Goal: Use online tool/utility: Utilize a website feature to perform a specific function

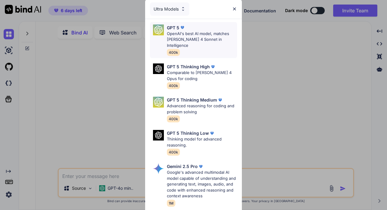
click at [209, 32] on p "OpenAI's best AI model, matches [PERSON_NAME] 4 Sonnet in Intelligence" at bounding box center [202, 40] width 70 height 18
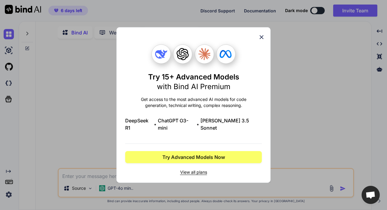
click at [262, 39] on icon at bounding box center [262, 37] width 4 height 4
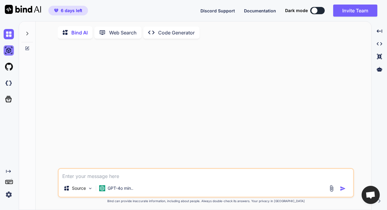
click at [12, 49] on img at bounding box center [9, 50] width 10 height 10
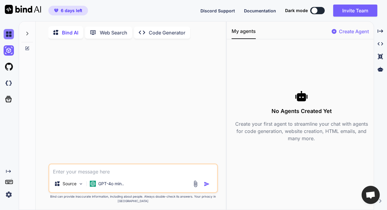
click at [13, 36] on img at bounding box center [9, 34] width 10 height 10
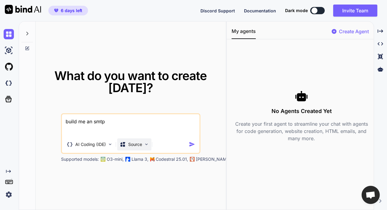
click at [135, 147] on p "Source" at bounding box center [135, 144] width 14 height 6
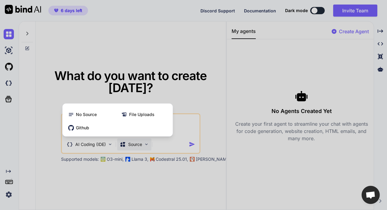
click at [135, 147] on div at bounding box center [193, 105] width 387 height 210
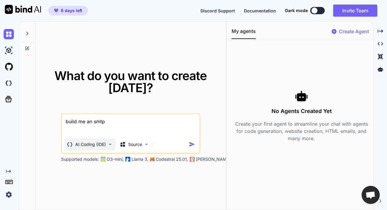
click at [99, 142] on p "AI Coding (IDE)" at bounding box center [90, 144] width 31 height 6
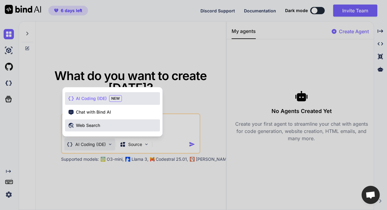
click at [96, 128] on span "Web Search" at bounding box center [88, 125] width 24 height 6
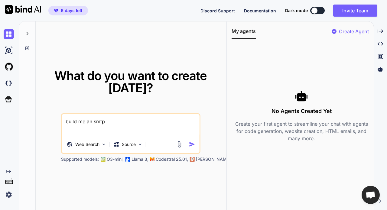
click at [96, 122] on textarea "build me an smtp" at bounding box center [130, 125] width 137 height 22
type textarea "x"
type textarea "g"
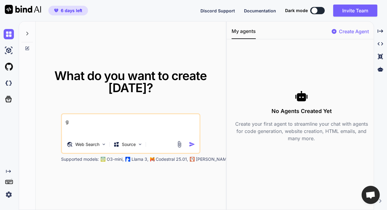
type textarea "x"
type textarea "ge"
type textarea "x"
type textarea "get"
type textarea "x"
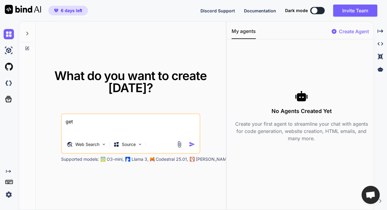
type textarea "get"
type textarea "x"
type textarea "get m"
type textarea "x"
type textarea "get me"
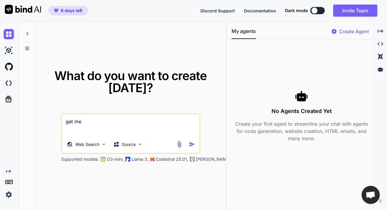
type textarea "x"
type textarea "get me"
type textarea "x"
type textarea "get me e"
type textarea "x"
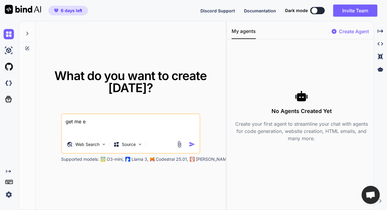
type textarea "get me em"
type textarea "x"
type textarea "get me ema"
type textarea "x"
type textarea "get me emai"
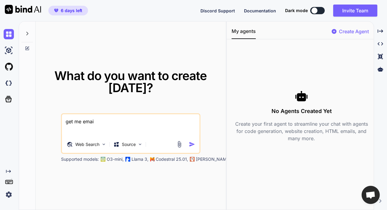
type textarea "x"
type textarea "get me email"
type textarea "x"
type textarea "get me emails"
type textarea "x"
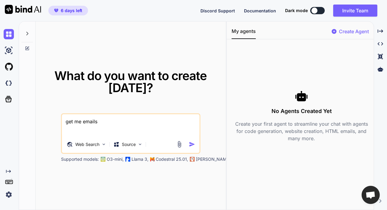
type textarea "get me emails"
type textarea "x"
type textarea "get me emails o"
type textarea "x"
type textarea "get me emails of"
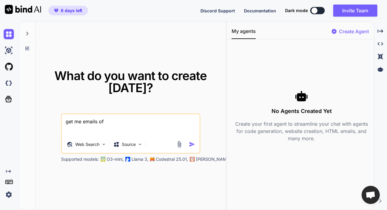
type textarea "x"
type textarea "get me emails of"
type textarea "x"
type textarea "get me emails of t"
type textarea "x"
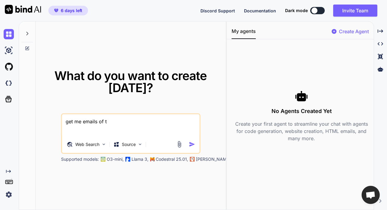
type textarea "get me emails of to"
type textarea "x"
type textarea "get me emails of top"
type textarea "x"
type textarea "get me emails of top"
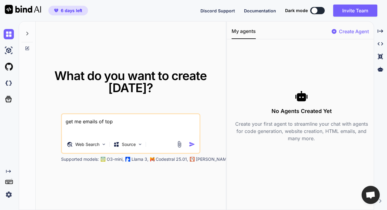
type textarea "x"
type textarea "get me emails of top 1"
type textarea "x"
type textarea "get me emails of top 10"
type textarea "x"
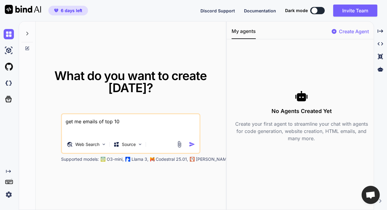
type textarea "get me emails of top 10"
type textarea "x"
type textarea "get me emails of top 10 m"
type textarea "x"
type textarea "get me emails of top 10 mu"
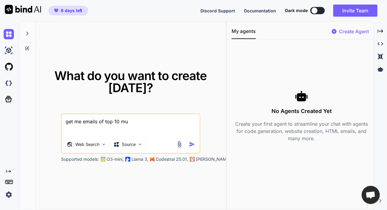
type textarea "x"
type textarea "get me emails of top 10 mus"
type textarea "x"
type textarea "get me emails of top 10 musi"
type textarea "x"
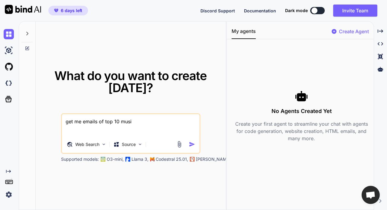
type textarea "get me emails of top 10 music"
type textarea "x"
type textarea "get me emails of top 10 music"
type textarea "x"
type textarea "get me emails of top 10 musicc"
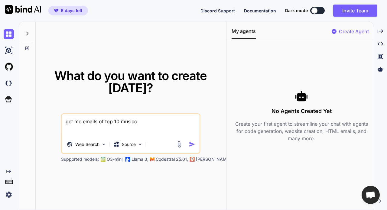
type textarea "x"
type textarea "get me emails of top 10 music"
type textarea "x"
type textarea "get me emails of top 10 music"
type textarea "x"
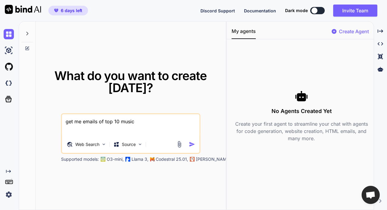
type textarea "get me emails of top 10 music p"
type textarea "x"
type textarea "get me emails of top 10 music pr"
type textarea "x"
type textarea "get me emails of top 10 music pro"
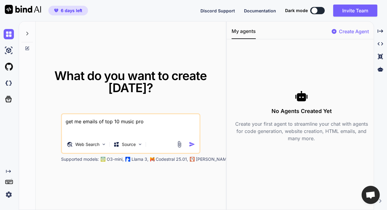
type textarea "x"
type textarea "get me emails of top 10 music prod"
type textarea "x"
type textarea "get me emails of top 10 music produ"
type textarea "x"
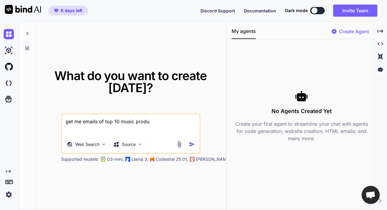
type textarea "get me emails of top 10 music produc"
type textarea "x"
type textarea "get me emails of top 10 music producd"
type textarea "x"
type textarea "get me emails of top 10 music producde"
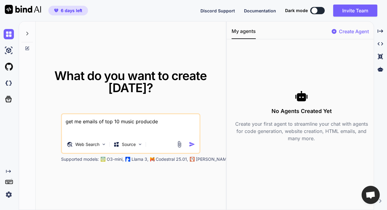
type textarea "x"
type textarea "get me emails of top 10 music producder"
type textarea "x"
type textarea "get me emails of top 10 music producders"
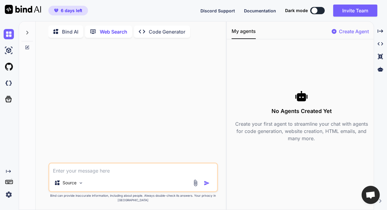
click at [112, 102] on div at bounding box center [134, 103] width 169 height 120
click at [136, 175] on div "Source" at bounding box center [133, 178] width 170 height 30
click at [133, 172] on textarea at bounding box center [133, 168] width 168 height 11
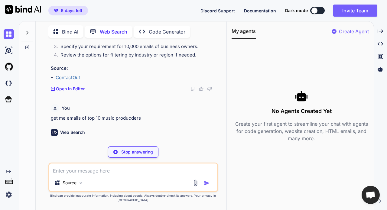
scroll to position [358, 0]
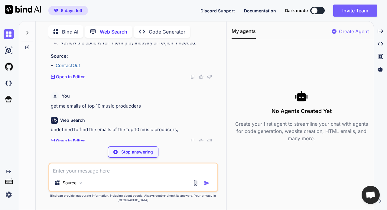
click at [140, 152] on p "Stop answering" at bounding box center [137, 152] width 32 height 6
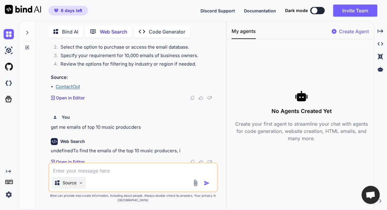
click at [77, 183] on div "Source" at bounding box center [69, 183] width 34 height 12
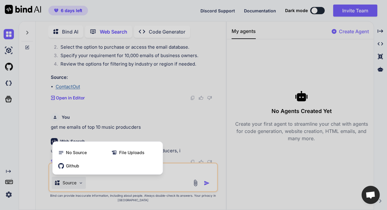
click at [78, 183] on div at bounding box center [193, 105] width 387 height 210
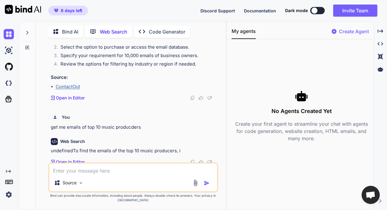
click at [77, 32] on p "Bind AI" at bounding box center [70, 31] width 16 height 7
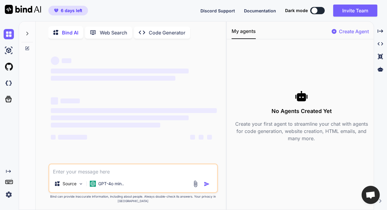
click at [162, 34] on p "Code Generator" at bounding box center [167, 32] width 37 height 7
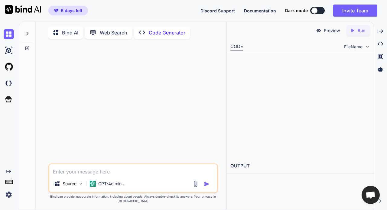
click at [162, 34] on p "Code Generator" at bounding box center [167, 32] width 37 height 7
click at [91, 171] on textarea at bounding box center [133, 169] width 168 height 11
type textarea "x"
type textarea "s"
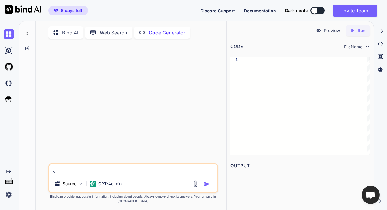
type textarea "x"
type textarea "se"
type textarea "x"
type textarea "sel"
type textarea "x"
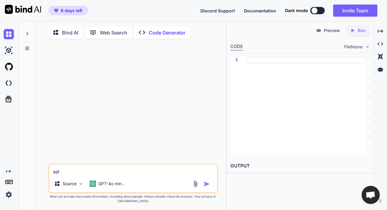
type textarea "sell"
type textarea "x"
type textarea "sell"
type textarea "x"
type textarea "sell s"
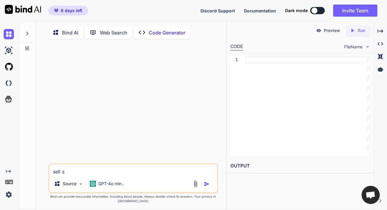
type textarea "x"
type textarea "sell sm"
type textarea "x"
type textarea "sell smt"
type textarea "x"
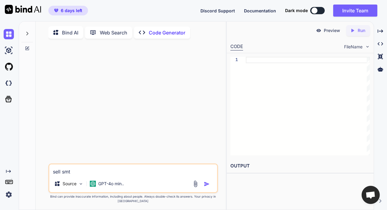
type textarea "sell smtp"
type textarea "x"
type textarea "sell smtp"
type textarea "x"
type textarea "sell smtp f"
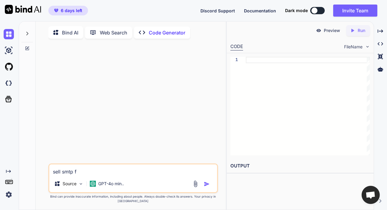
type textarea "x"
type textarea "sell smtp fa"
type textarea "x"
type textarea "sell smtp fac"
type textarea "x"
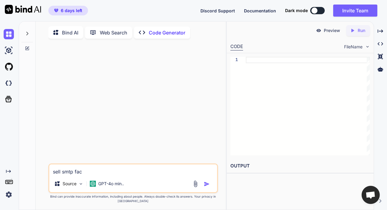
type textarea "sell smtp face"
type textarea "x"
type textarea "sell smtp faceb"
type textarea "x"
type textarea "sell smtp facebo"
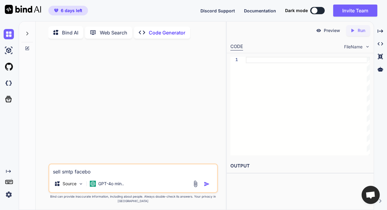
type textarea "x"
type textarea "sell smtp faceboo"
type textarea "x"
type textarea "sell smtp facebook"
type textarea "x"
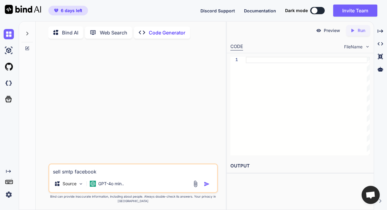
type textarea "sell smtp Facebook"
type textarea "x"
type textarea "sell smtp Facebook a"
type textarea "x"
type textarea "sell smtp Facebook ad"
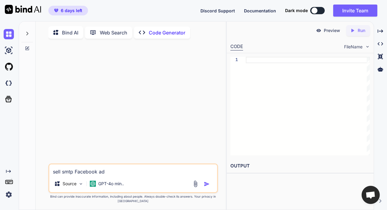
type textarea "x"
type textarea "sell smtp Facebook ads"
type textarea "x"
type textarea "sell smtp Facebook ads."
type textarea "x"
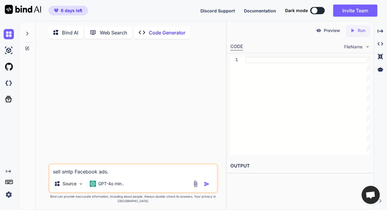
type textarea "sell smtp Facebook ads."
type textarea "x"
type textarea "sell smtp Facebook ads. p"
type textarea "x"
type textarea "sell smtp Facebook ads. pr"
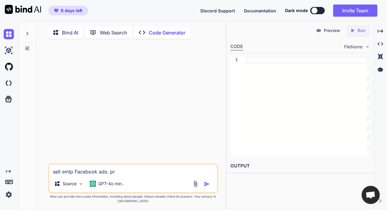
type textarea "x"
type textarea "sell smtp Facebook ads. pri"
type textarea "x"
type textarea "sell smtp Facebook ads. pric"
type textarea "x"
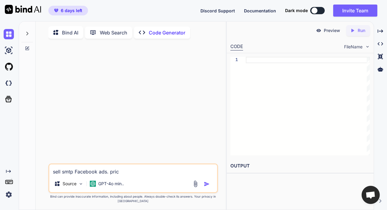
type textarea "sell smtp Facebook ads. price"
type textarea "x"
type textarea "sell smtp Facebook ads. price"
type textarea "x"
type textarea "sell smtp Facebook ads. price $"
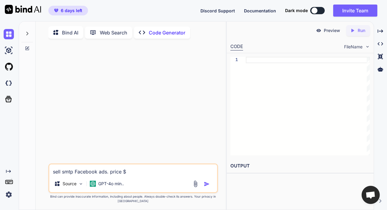
type textarea "x"
type textarea "sell smtp Facebook ads. price $5"
type textarea "x"
type textarea "sell smtp Facebook ads. price $50"
type textarea "x"
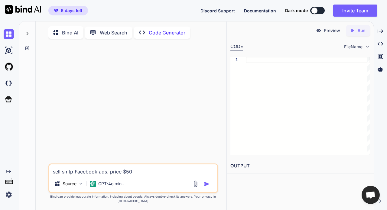
type textarea "sell smtp Facebook ads. price $50"
type textarea "x"
type textarea "sell smtp Facebook ads. price $50 e"
type textarea "x"
type textarea "sell smtp Facebook ads. price $50 ea"
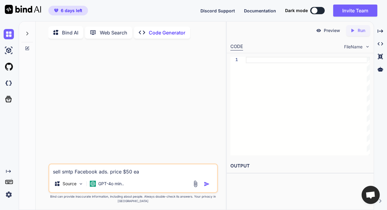
type textarea "x"
type textarea "sell smtp Facebook ads. price $50 eac"
type textarea "x"
type textarea "sell smtp Facebook ads. price $50 each"
type textarea "x"
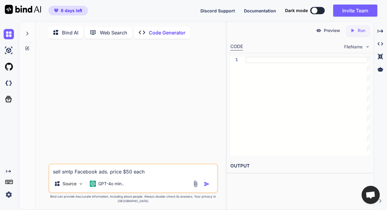
type textarea "sell smtp Facebook ads. price $50 each."
type textarea "x"
type textarea "sell smtp Facebook ads. price $50 each."
type textarea "x"
type textarea "sell smtp Facebook ads. price $50 each. i"
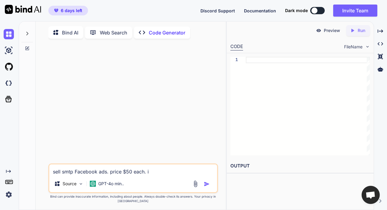
type textarea "x"
type textarea "sell smtp Facebook ads. price $50 each. in"
type textarea "x"
type textarea "sell smtp Facebook ads. price $50 each. inb"
type textarea "x"
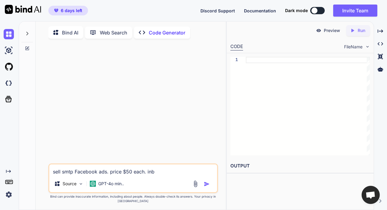
type textarea "sell smtp Facebook ads. price $50 each. [GEOGRAPHIC_DATA]"
type textarea "x"
type textarea "sell smtp Facebook ads. price $50 each. inbox"
type textarea "x"
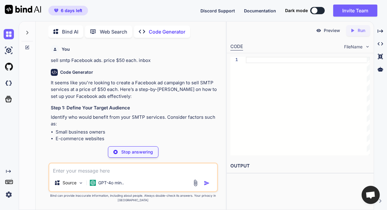
click at [98, 61] on p "sell smtp Facebook ads. price $50 each. inbox" at bounding box center [134, 60] width 166 height 7
copy p "sell smtp Facebook ads. price $50 each. inbox"
click at [92, 171] on textarea at bounding box center [133, 168] width 168 height 11
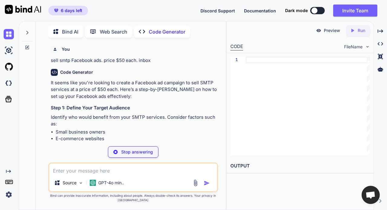
type textarea "x"
type textarea "w"
type textarea "x"
type textarea "wr"
type textarea "x"
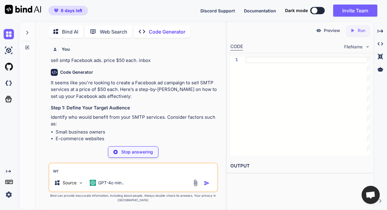
type textarea "wri"
type textarea "x"
type textarea "writ"
type textarea "x"
type textarea "write"
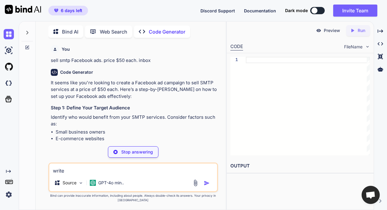
type textarea "x"
type textarea "write"
type textarea "x"
type textarea "write m"
type textarea "x"
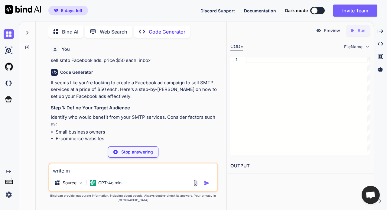
type textarea "write me"
type textarea "x"
type textarea "write me"
type textarea "x"
type textarea "write me a"
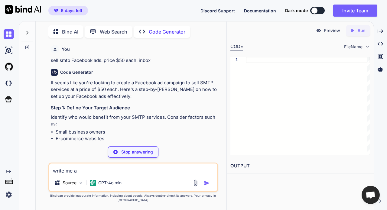
type textarea "x"
type textarea "write me a"
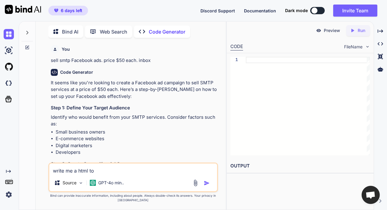
paste textarea "sell smtp Facebook ads. price $50 each. inbox"
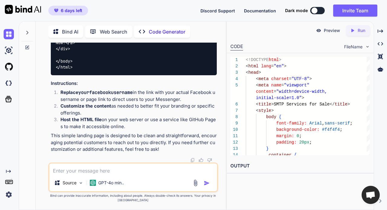
scroll to position [755, 0]
click at [363, 29] on p "Run" at bounding box center [361, 30] width 8 height 6
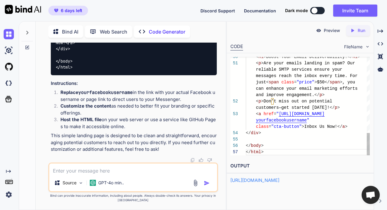
scroll to position [44, 0]
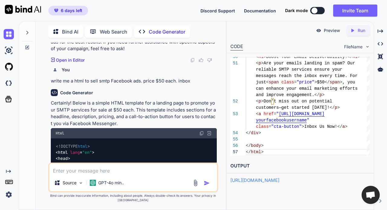
scroll to position [444, 0]
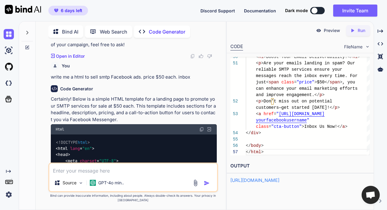
click at [208, 127] on img at bounding box center [208, 129] width 5 height 5
click at [331, 29] on p "Preview" at bounding box center [332, 30] width 16 height 6
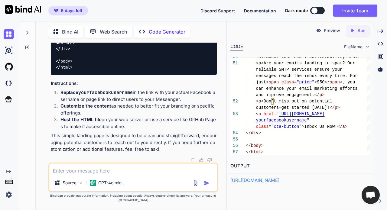
scroll to position [890, 0]
click at [79, 34] on div "Bind AI" at bounding box center [65, 31] width 35 height 12
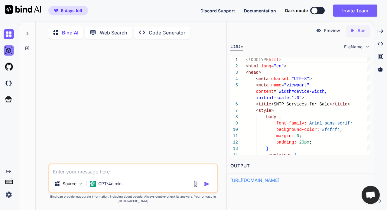
click at [10, 51] on img at bounding box center [9, 50] width 10 height 10
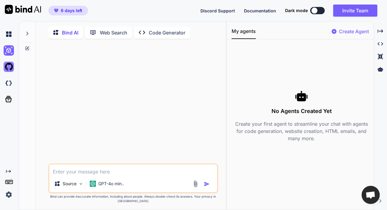
click at [10, 65] on img at bounding box center [9, 67] width 10 height 10
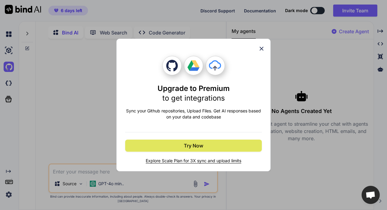
click at [199, 146] on span "Try Now" at bounding box center [193, 145] width 19 height 7
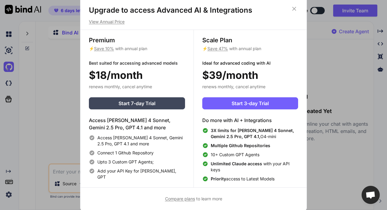
scroll to position [3, 0]
click at [184, 203] on div "Upgrade to access Advanced AI & Integrations View Annual Price Premium ⚡ Save 1…" at bounding box center [193, 104] width 227 height 214
click at [182, 201] on span "Compare plans" at bounding box center [180, 198] width 30 height 5
